Goal: Task Accomplishment & Management: Manage account settings

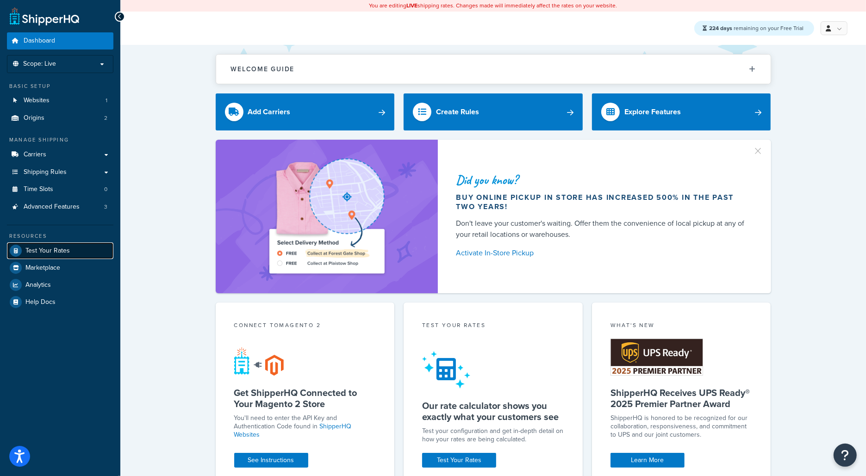
click at [74, 243] on link "Test Your Rates" at bounding box center [60, 251] width 106 height 17
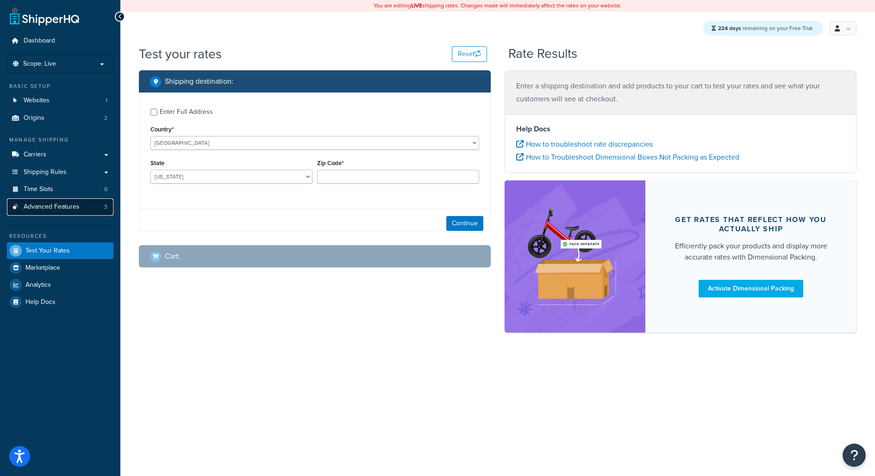
click at [71, 209] on span "Advanced Features" at bounding box center [52, 207] width 56 height 8
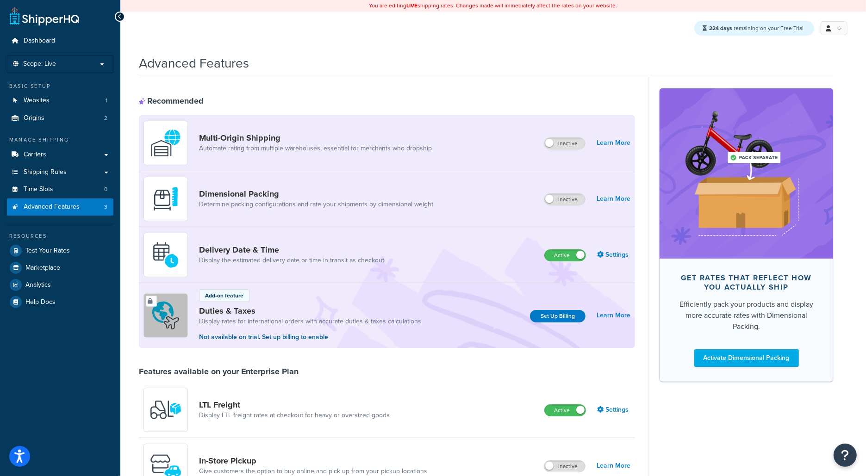
scroll to position [454, 0]
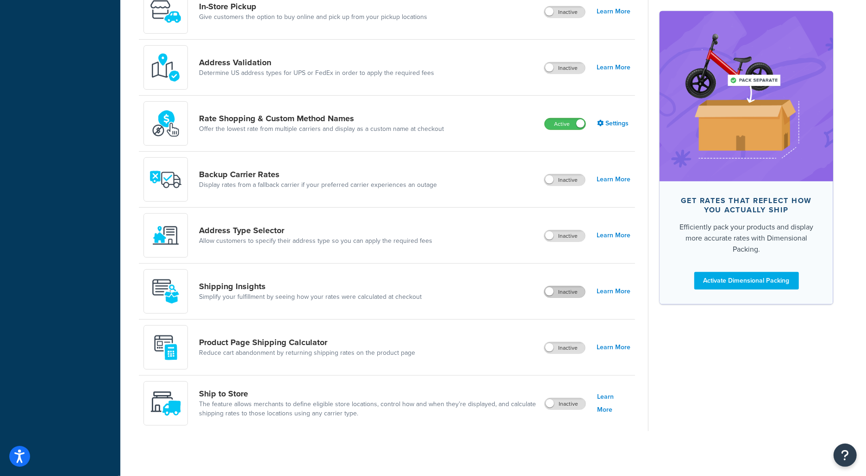
click at [569, 294] on label "Inactive" at bounding box center [564, 291] width 41 height 11
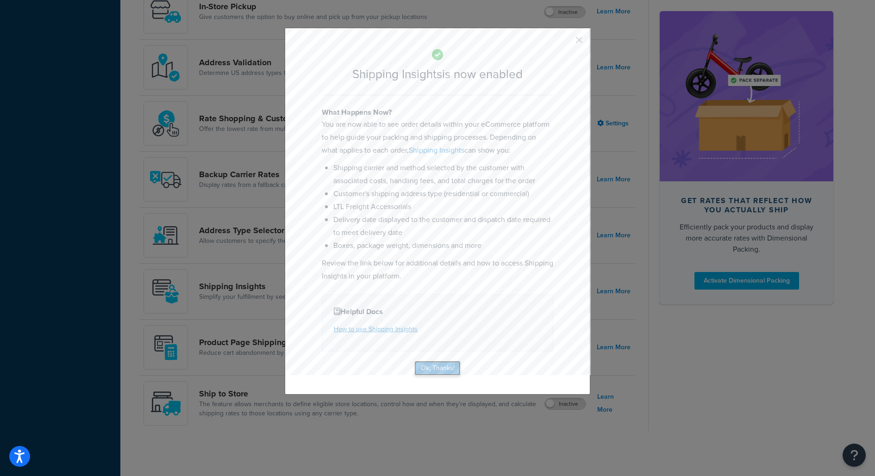
click at [426, 373] on button "Ok, Thanks!" at bounding box center [437, 368] width 46 height 15
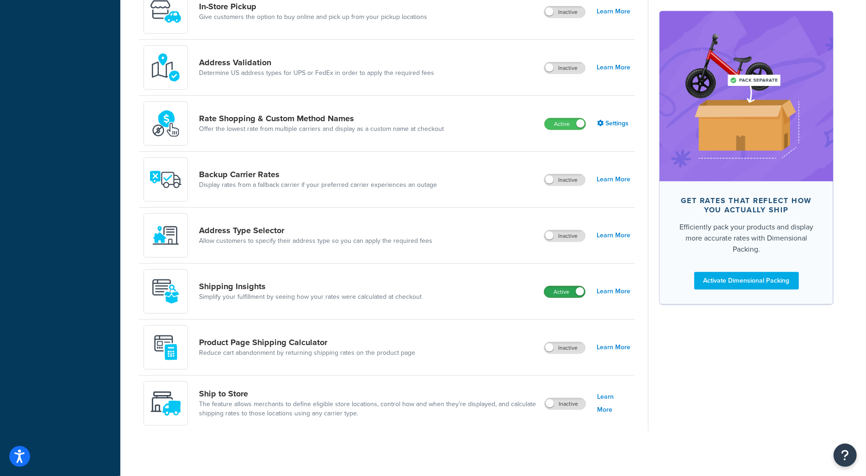
click at [579, 286] on label "Active" at bounding box center [564, 291] width 41 height 11
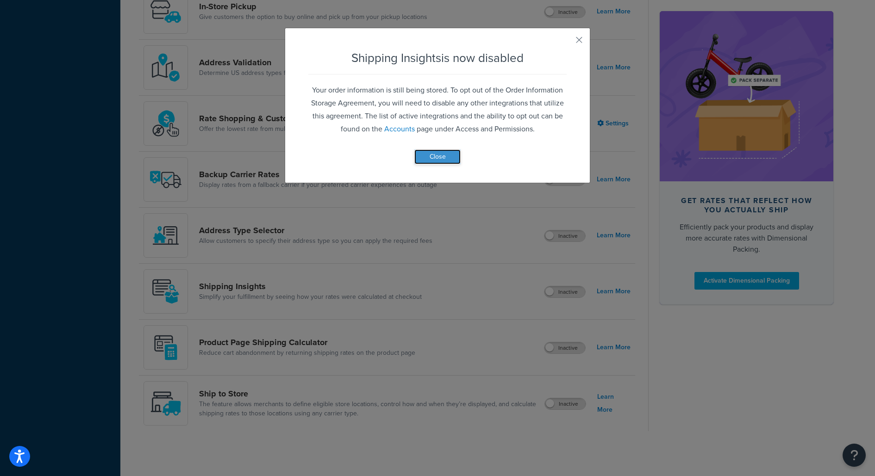
click at [447, 160] on button "Close" at bounding box center [437, 156] width 46 height 15
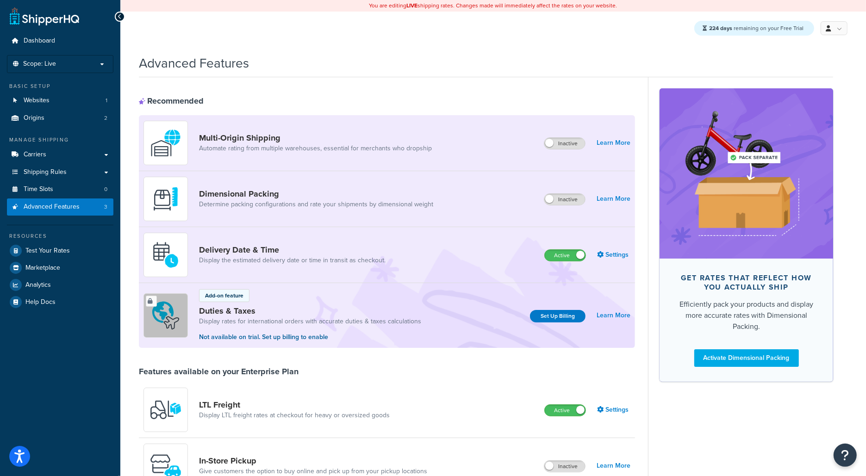
click at [839, 21] on link at bounding box center [834, 28] width 27 height 14
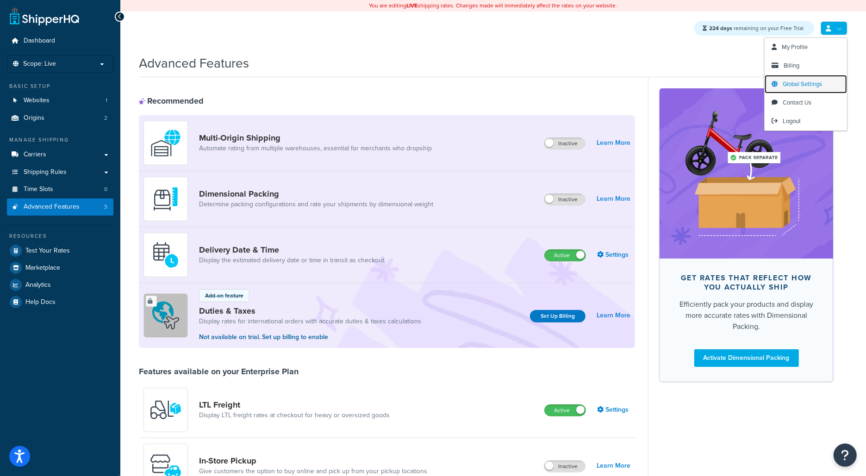
click at [809, 89] on link "Global Settings" at bounding box center [806, 84] width 82 height 19
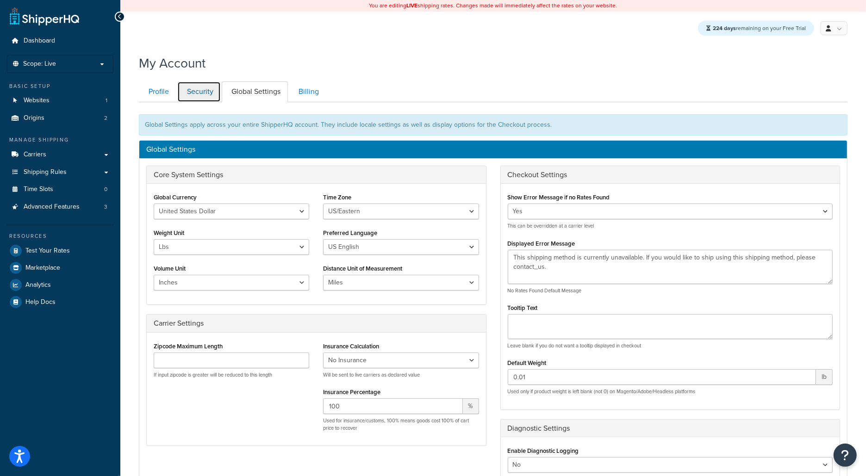
click at [184, 96] on link "Security" at bounding box center [199, 91] width 44 height 21
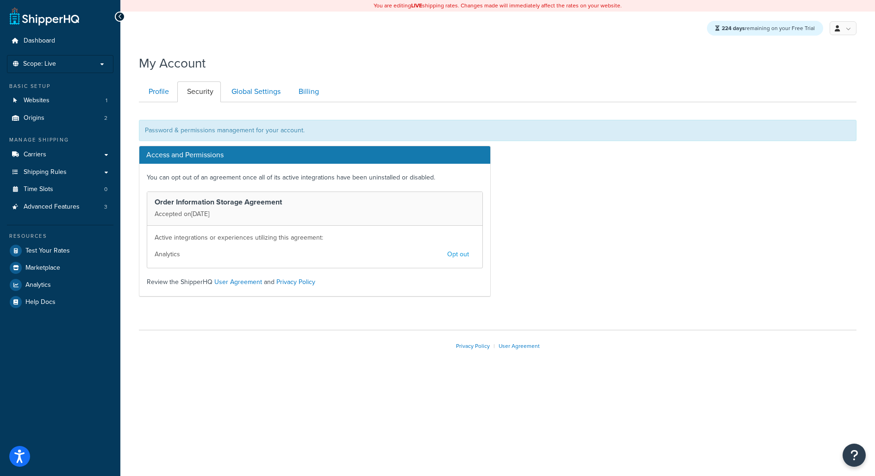
click at [454, 253] on button "Opt out" at bounding box center [458, 255] width 34 height 16
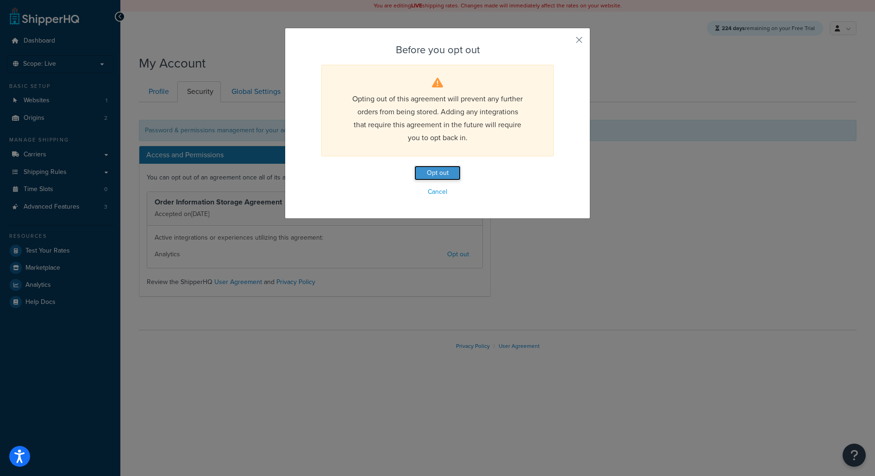
click at [440, 168] on button "Opt out" at bounding box center [437, 173] width 46 height 15
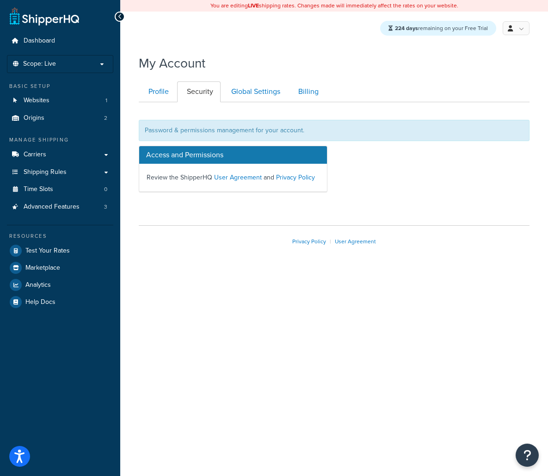
click at [425, 233] on div "Privacy Policy | User Agreement" at bounding box center [334, 241] width 391 height 32
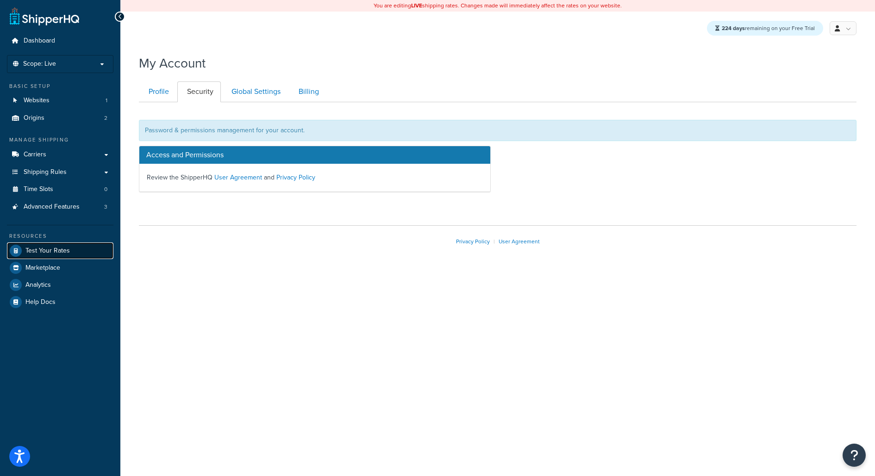
click at [88, 248] on link "Test Your Rates" at bounding box center [60, 251] width 106 height 17
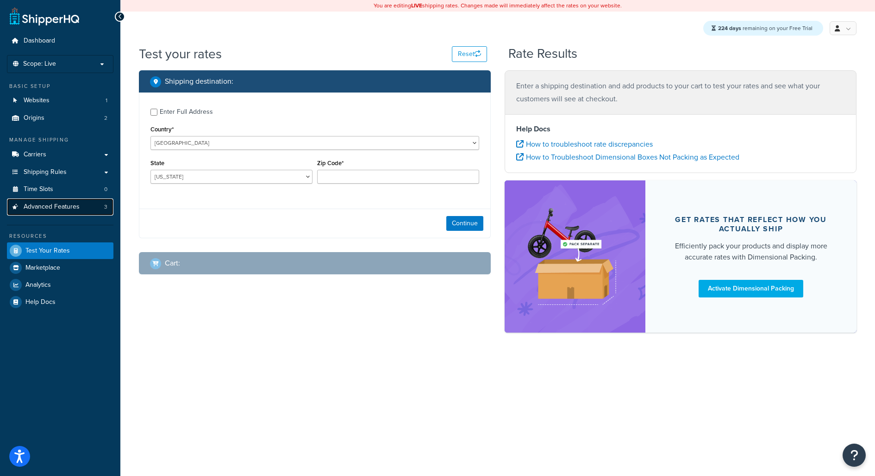
click at [89, 207] on link "Advanced Features 3" at bounding box center [60, 207] width 106 height 17
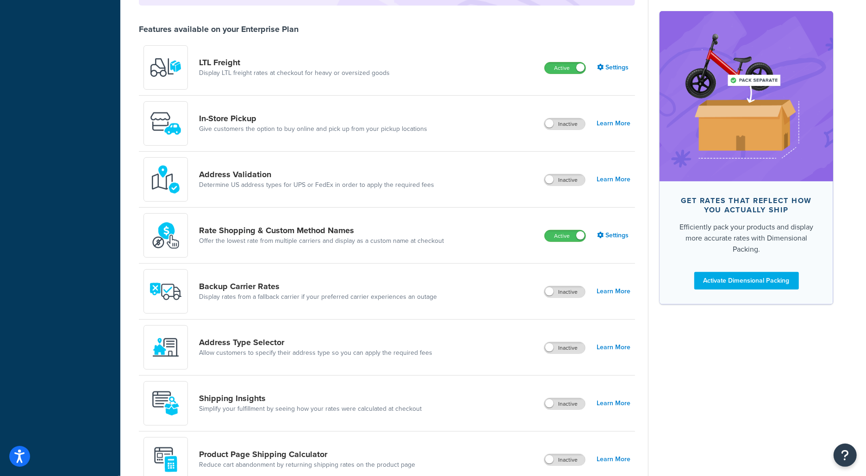
scroll to position [454, 0]
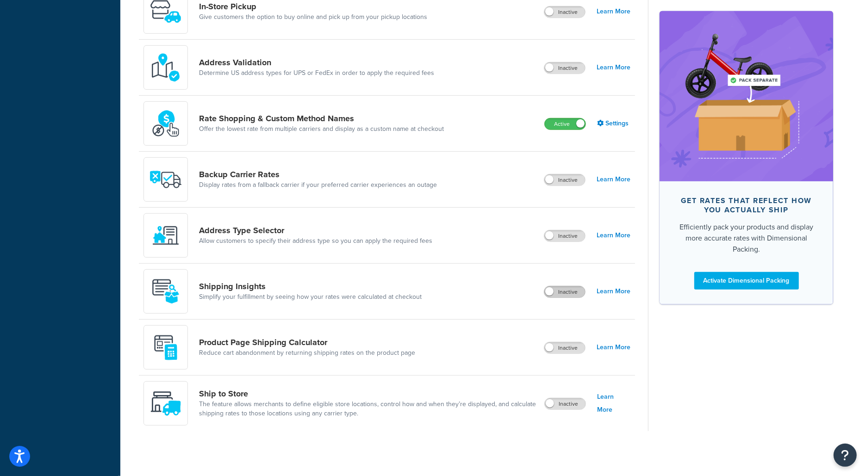
click at [579, 292] on label "Inactive" at bounding box center [564, 291] width 41 height 11
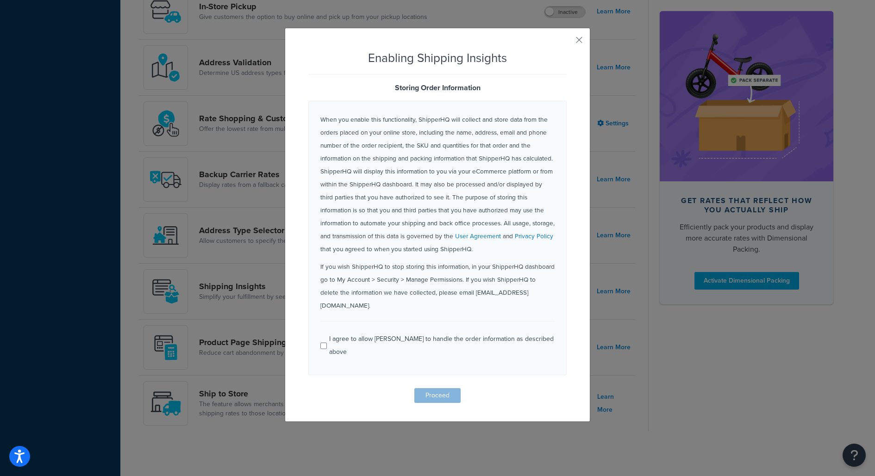
click at [426, 333] on div "I agree to allow ShipperHQ to handle the order information as described above" at bounding box center [441, 346] width 225 height 26
click at [327, 342] on input "I agree to allow ShipperHQ to handle the order information as described above" at bounding box center [323, 345] width 6 height 7
checkbox input "true"
click at [426, 388] on button "Proceed" at bounding box center [437, 395] width 46 height 15
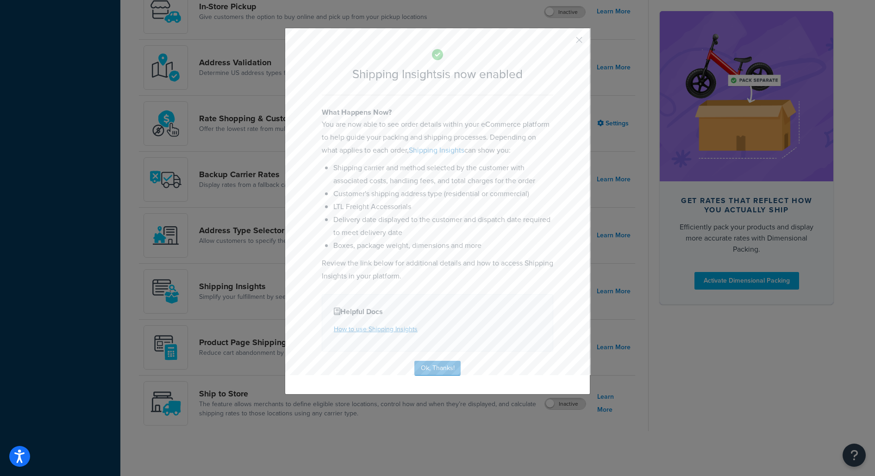
click at [574, 33] on div "Shipping Insights is now enabled What Happens Now? You are now able to see orde…" at bounding box center [437, 211] width 305 height 367
click at [566, 42] on button "button" at bounding box center [565, 43] width 2 height 2
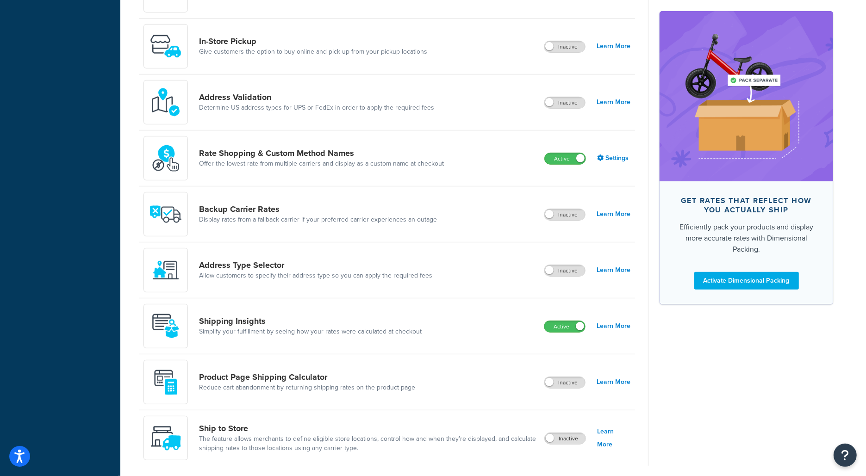
scroll to position [416, 0]
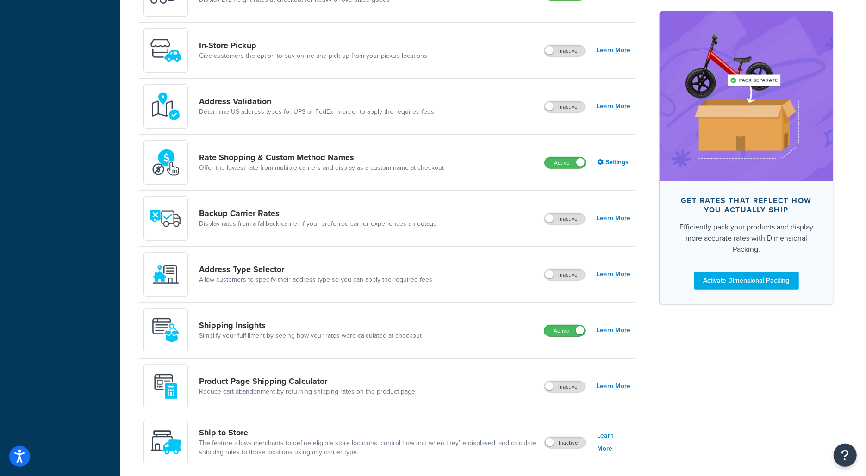
click at [579, 330] on span at bounding box center [580, 330] width 8 height 8
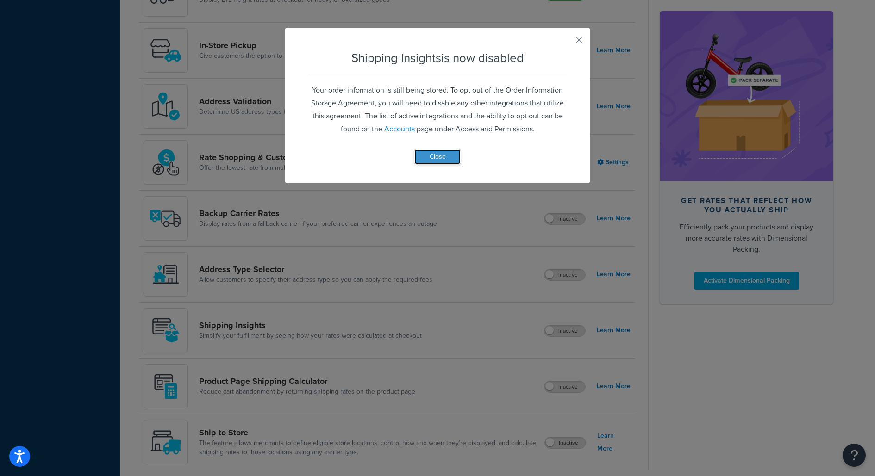
click at [432, 153] on button "Close" at bounding box center [437, 156] width 46 height 15
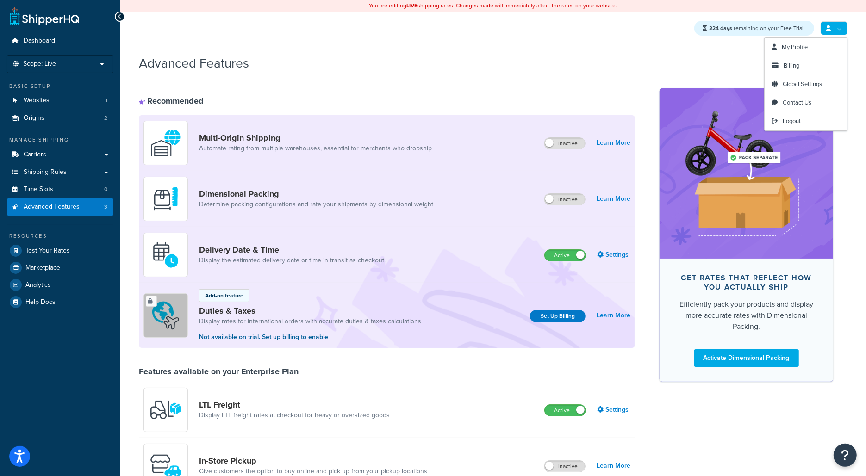
click at [832, 30] on link at bounding box center [834, 28] width 27 height 14
click at [793, 85] on span "Global Settings" at bounding box center [802, 84] width 39 height 9
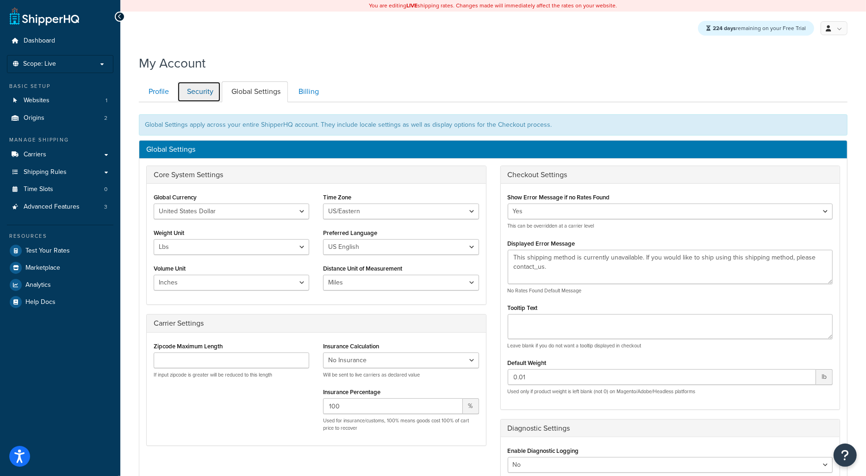
click at [205, 90] on link "Security" at bounding box center [199, 91] width 44 height 21
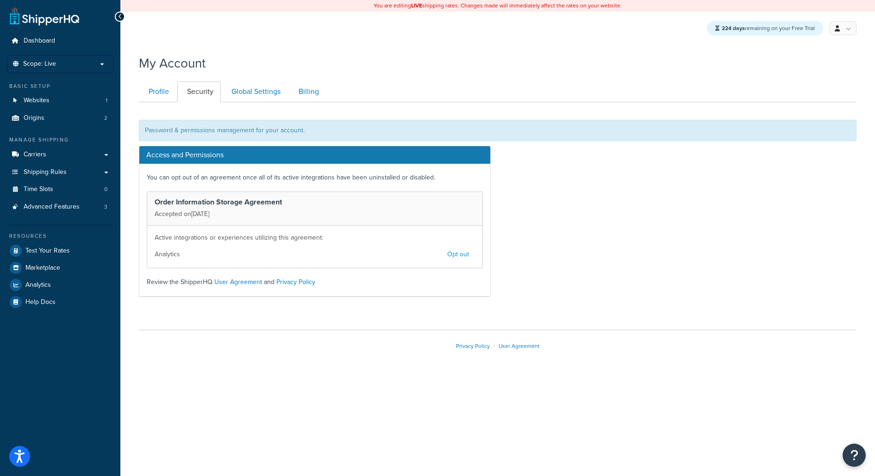
click at [463, 253] on button "Opt out" at bounding box center [458, 255] width 34 height 16
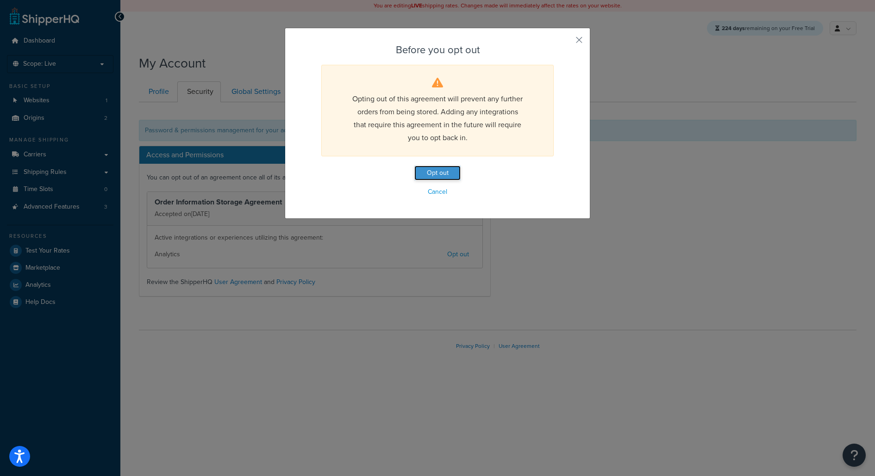
click at [446, 168] on button "Opt out" at bounding box center [437, 173] width 46 height 15
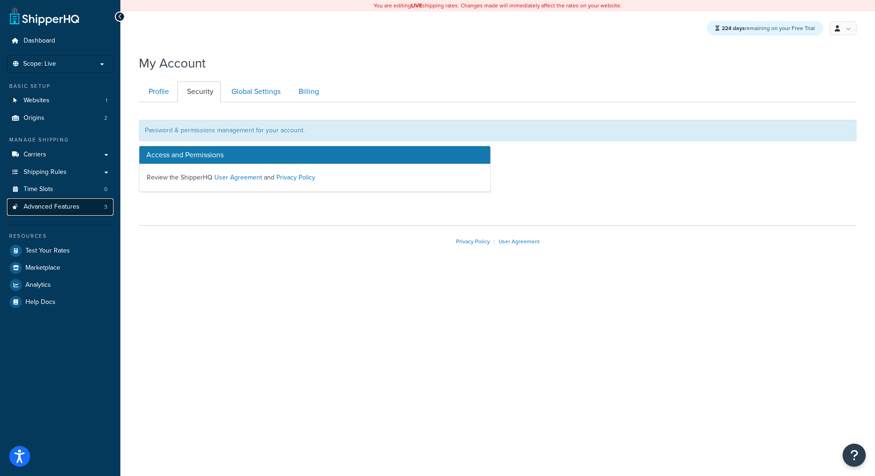
click at [82, 202] on link "Advanced Features 3" at bounding box center [60, 207] width 106 height 17
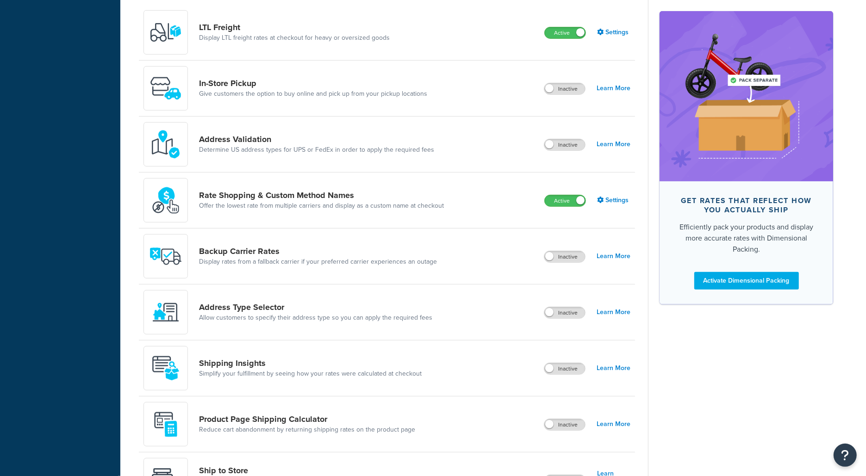
scroll to position [454, 0]
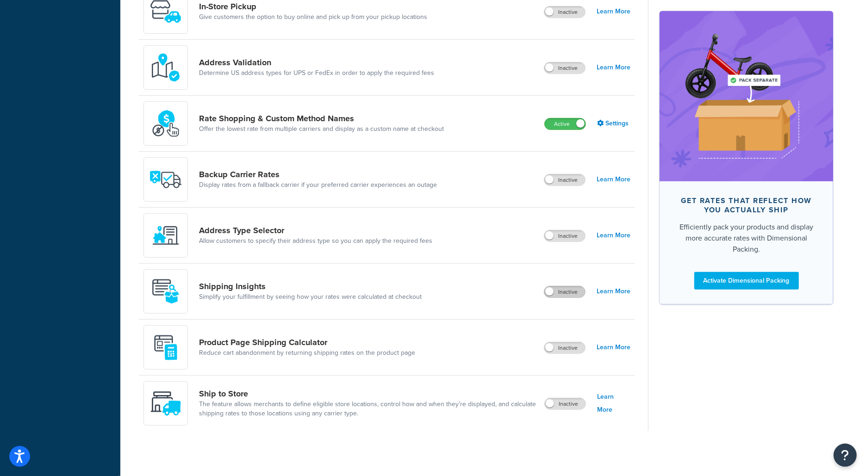
click at [557, 295] on label "Inactive" at bounding box center [564, 291] width 41 height 11
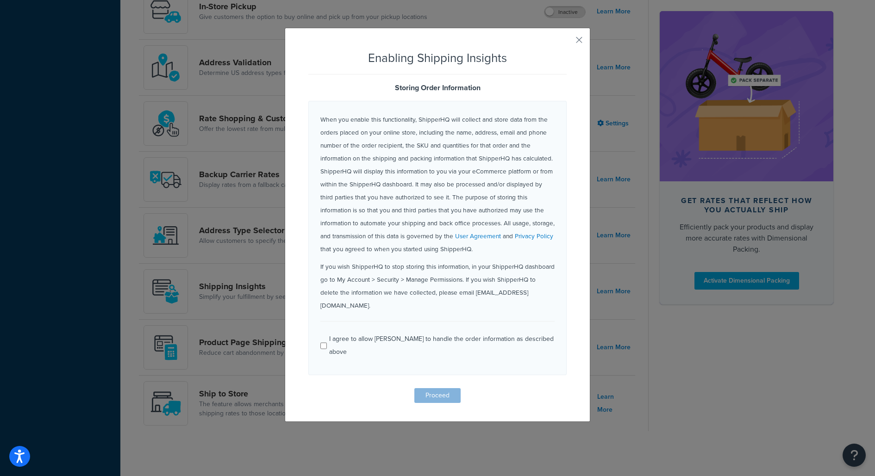
click at [405, 333] on div "I agree to allow ShipperHQ to handle the order information as described above" at bounding box center [441, 346] width 225 height 26
click at [327, 342] on input "I agree to allow ShipperHQ to handle the order information as described above" at bounding box center [323, 345] width 6 height 7
checkbox input "true"
click at [428, 359] on form "Enabling Shipping Insights Storing Order Information When you enable this funct…" at bounding box center [437, 227] width 258 height 352
click at [433, 388] on button "Proceed" at bounding box center [437, 395] width 46 height 15
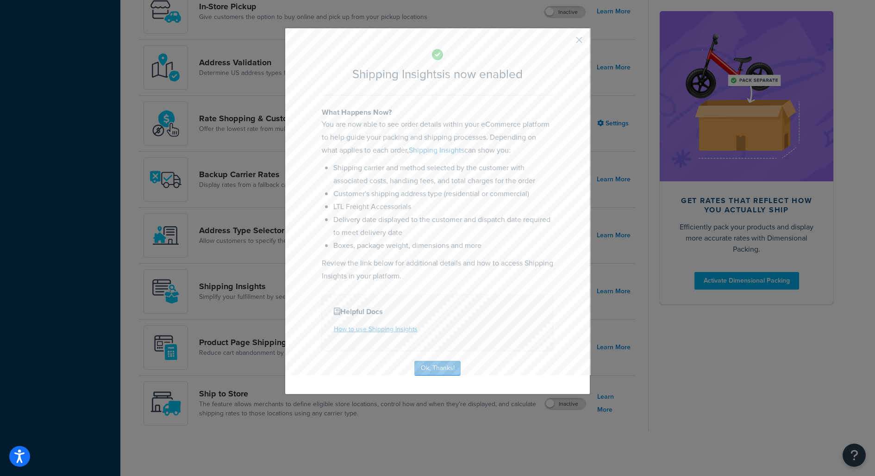
click at [566, 42] on button "button" at bounding box center [565, 43] width 2 height 2
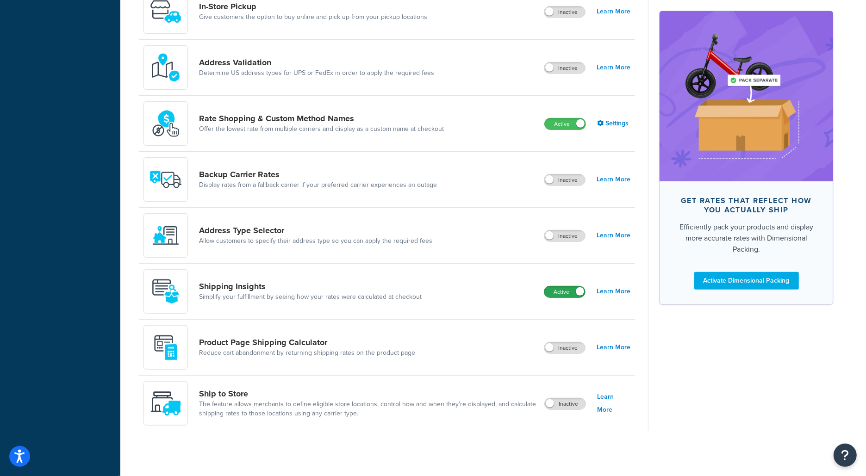
click at [571, 290] on label "Active" at bounding box center [564, 291] width 41 height 11
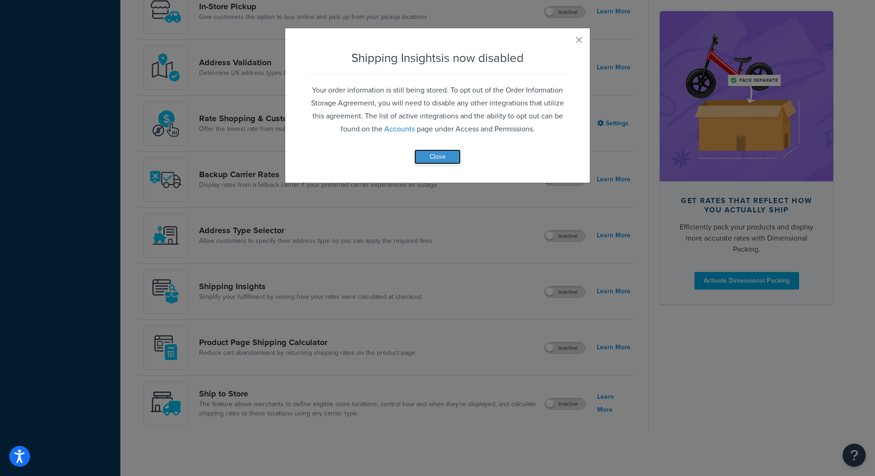
click at [435, 154] on button "Close" at bounding box center [437, 156] width 46 height 15
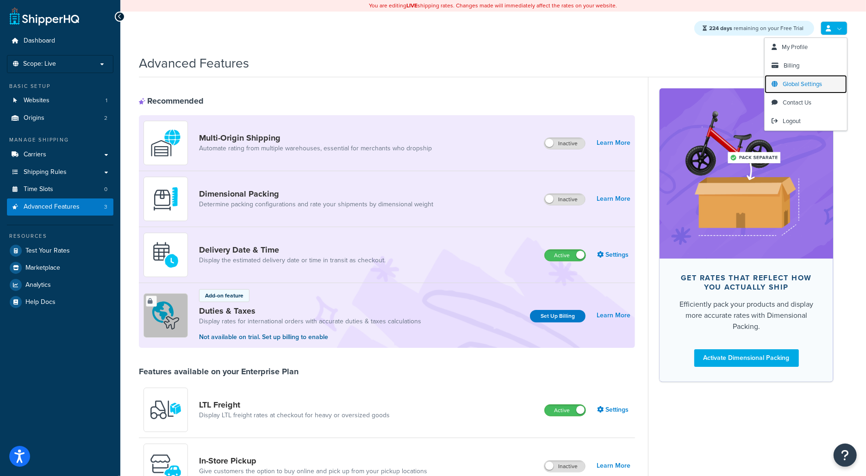
click at [801, 81] on span "Global Settings" at bounding box center [802, 84] width 39 height 9
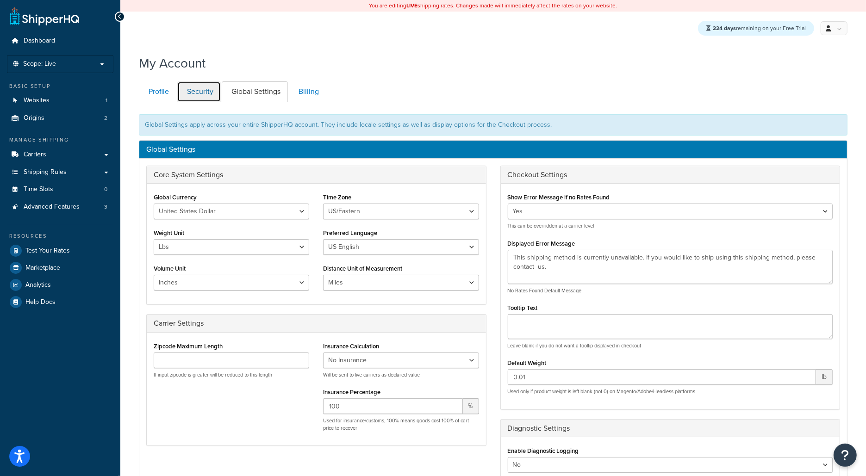
click at [195, 91] on link "Security" at bounding box center [199, 91] width 44 height 21
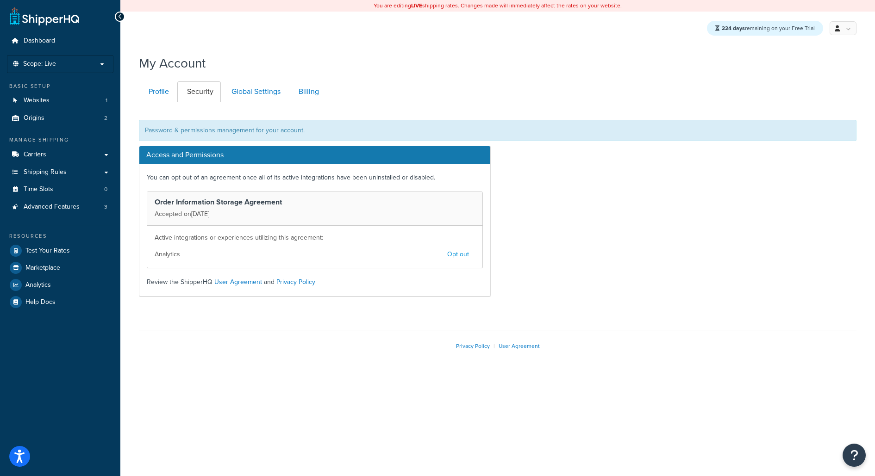
click at [462, 250] on button "Opt out" at bounding box center [458, 255] width 34 height 16
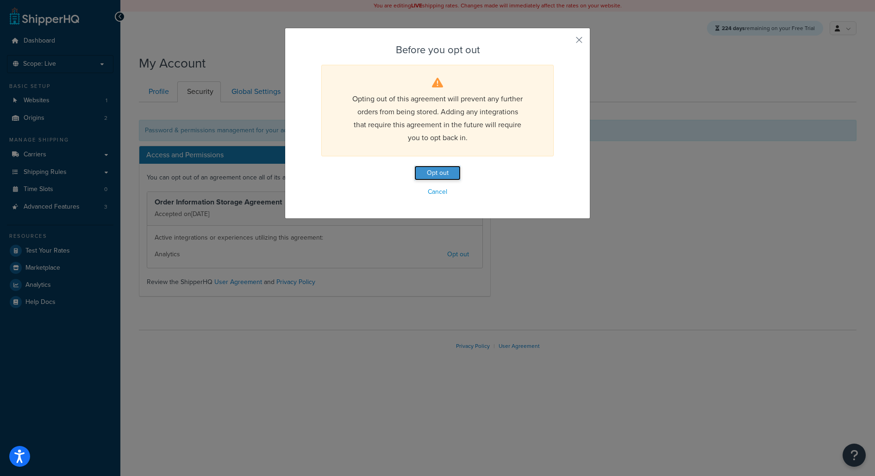
click at [444, 167] on button "Opt out" at bounding box center [437, 173] width 46 height 15
